Goal: Find specific page/section: Find specific page/section

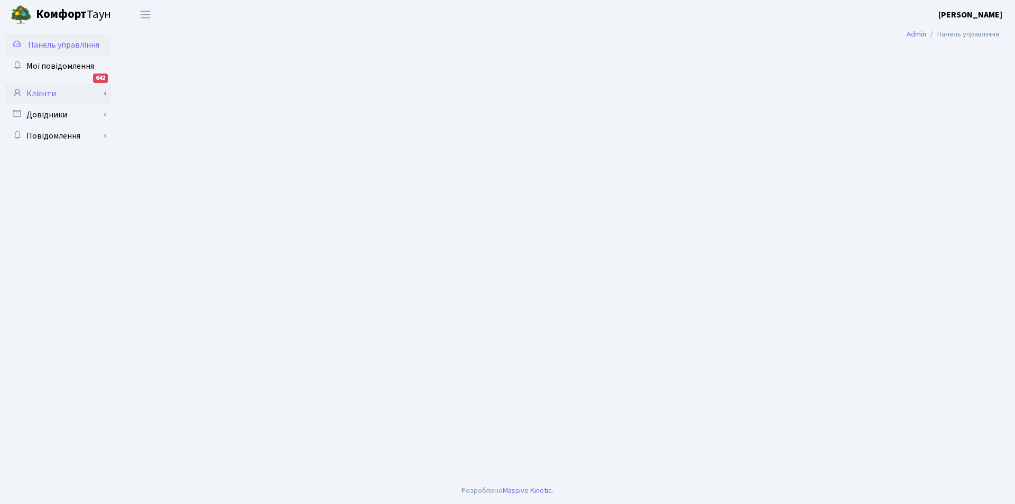
click at [47, 94] on link "Клієнти" at bounding box center [58, 93] width 106 height 21
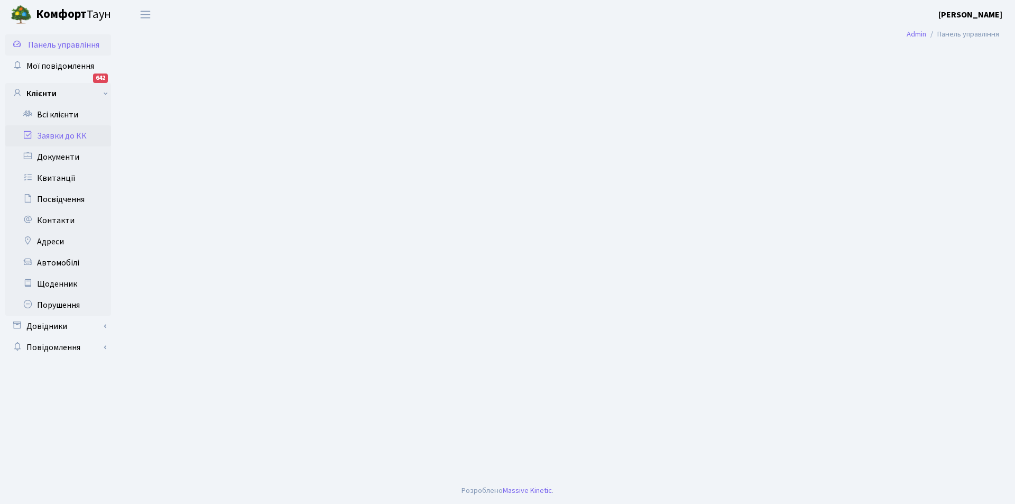
click at [54, 134] on link "Заявки до КК" at bounding box center [58, 135] width 106 height 21
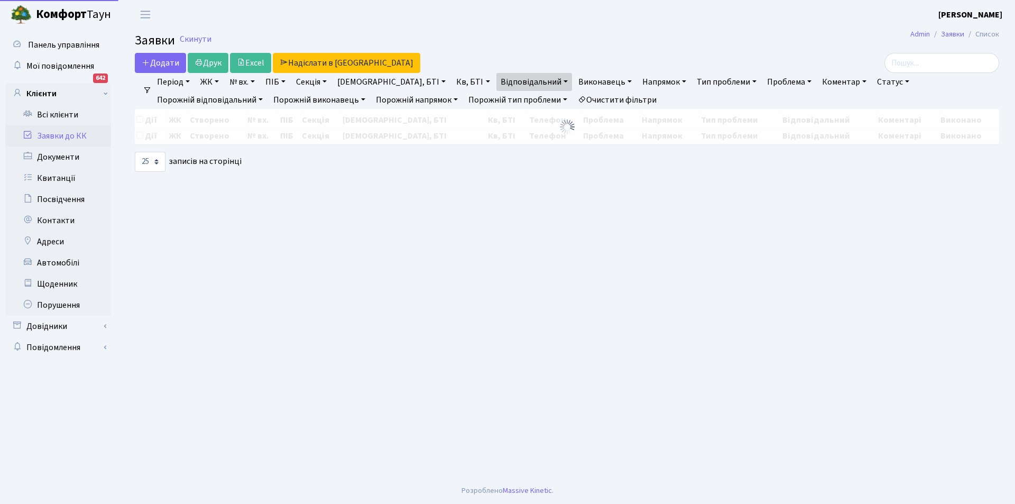
select select "25"
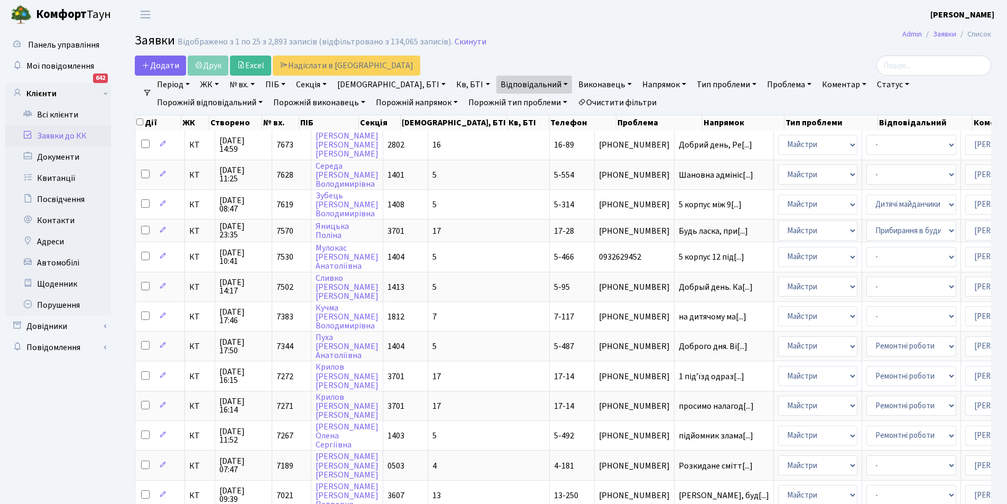
click at [573, 100] on link "Очистити фільтри" at bounding box center [616, 103] width 87 height 18
